Goal: Obtain resource: Obtain resource

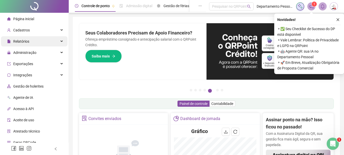
click at [50, 38] on div "Relatórios" at bounding box center [34, 41] width 67 height 10
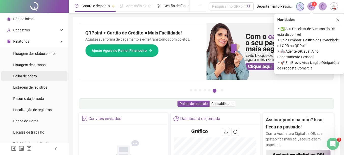
click at [29, 79] on div "Folha de ponto" at bounding box center [25, 76] width 24 height 10
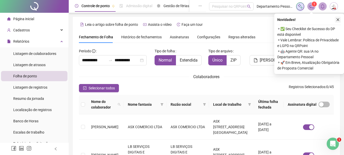
click at [195, 18] on icon "close" at bounding box center [339, 20] width 4 height 4
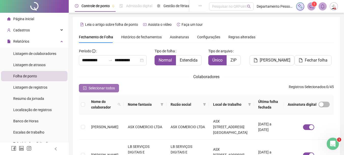
click at [91, 85] on span "Selecionar todos" at bounding box center [102, 88] width 26 height 6
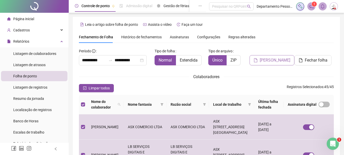
click at [195, 61] on span "[PERSON_NAME]" at bounding box center [275, 60] width 31 height 6
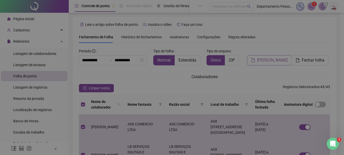
scroll to position [27, 0]
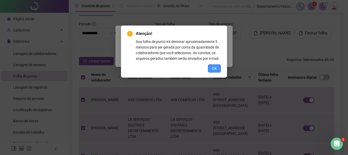
click at [195, 67] on span "OK" at bounding box center [214, 69] width 5 height 6
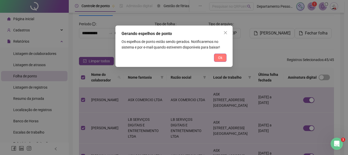
click at [195, 58] on span "Ok" at bounding box center [220, 58] width 4 height 6
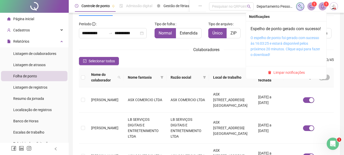
click at [195, 53] on link "O espelho de ponto foi gerado com sucesso às 16:03:25 e estará disponível pelos…" at bounding box center [286, 46] width 70 height 21
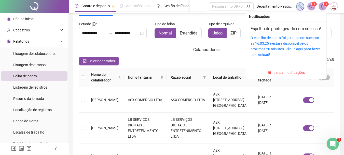
click at [195, 46] on div "O espelho de ponto foi gerado com sucesso às 16:03:25 e estará disponível pelos…" at bounding box center [286, 46] width 71 height 22
